Goal: Navigation & Orientation: Find specific page/section

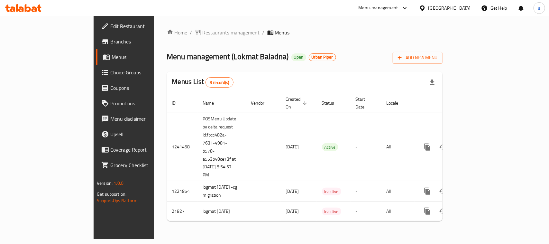
click at [431, 8] on div "[GEOGRAPHIC_DATA]" at bounding box center [449, 8] width 42 height 7
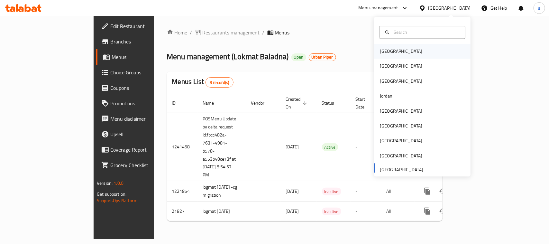
click at [386, 44] on div "[GEOGRAPHIC_DATA]" at bounding box center [400, 51] width 53 height 15
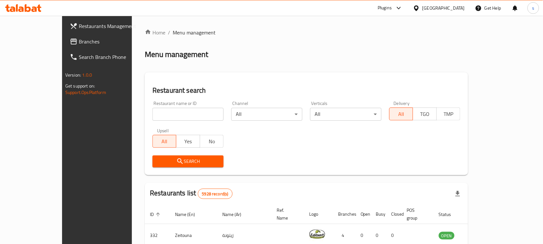
click at [79, 44] on span "Branches" at bounding box center [113, 42] width 69 height 8
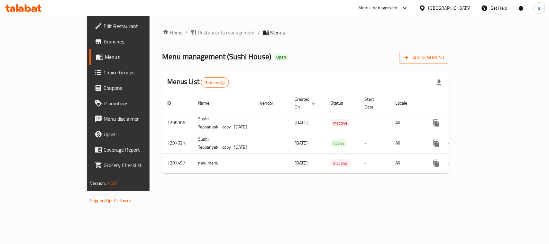
click at [458, 7] on div "[GEOGRAPHIC_DATA]" at bounding box center [449, 8] width 42 height 7
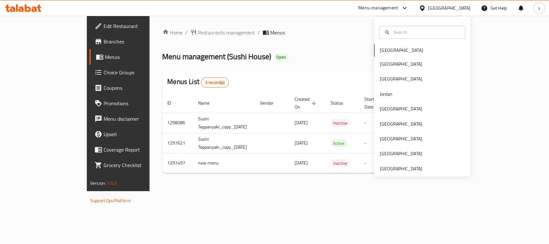
click at [383, 173] on div "[GEOGRAPHIC_DATA] [GEOGRAPHIC_DATA] [GEOGRAPHIC_DATA] [GEOGRAPHIC_DATA] [GEOGRA…" at bounding box center [422, 96] width 96 height 159
click at [389, 169] on div "[GEOGRAPHIC_DATA]" at bounding box center [401, 168] width 42 height 7
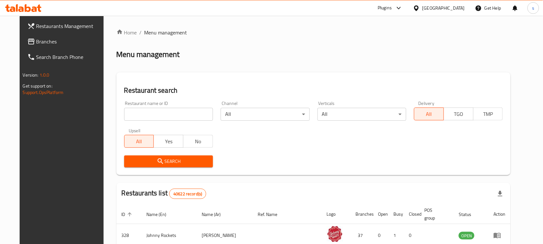
click at [36, 39] on span "Branches" at bounding box center [70, 42] width 69 height 8
